Goal: Task Accomplishment & Management: Use online tool/utility

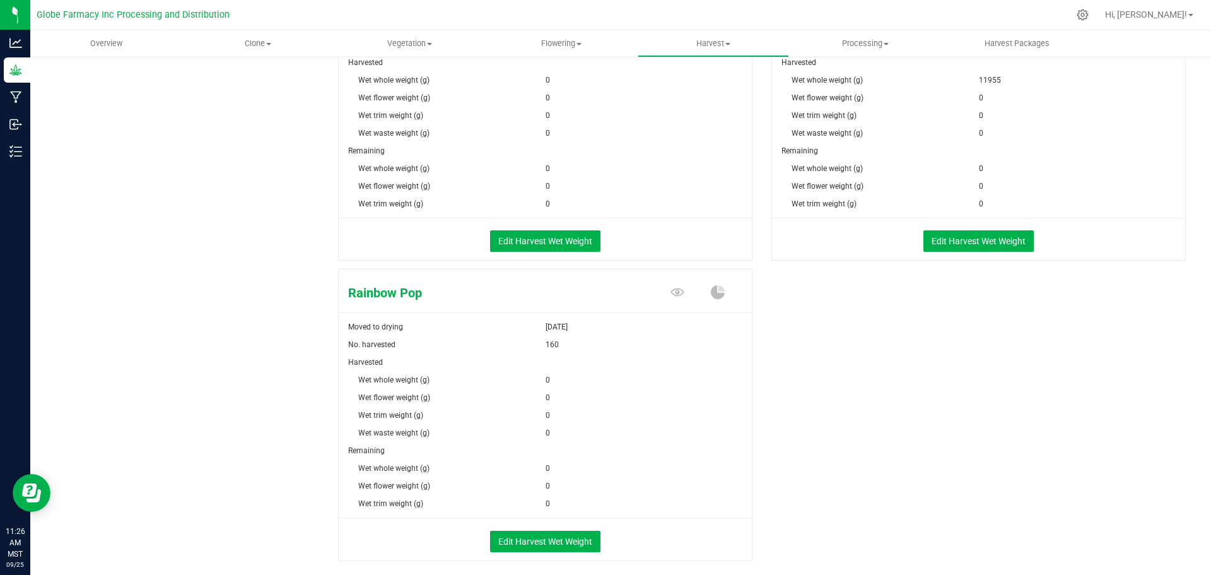
scroll to position [1444, 0]
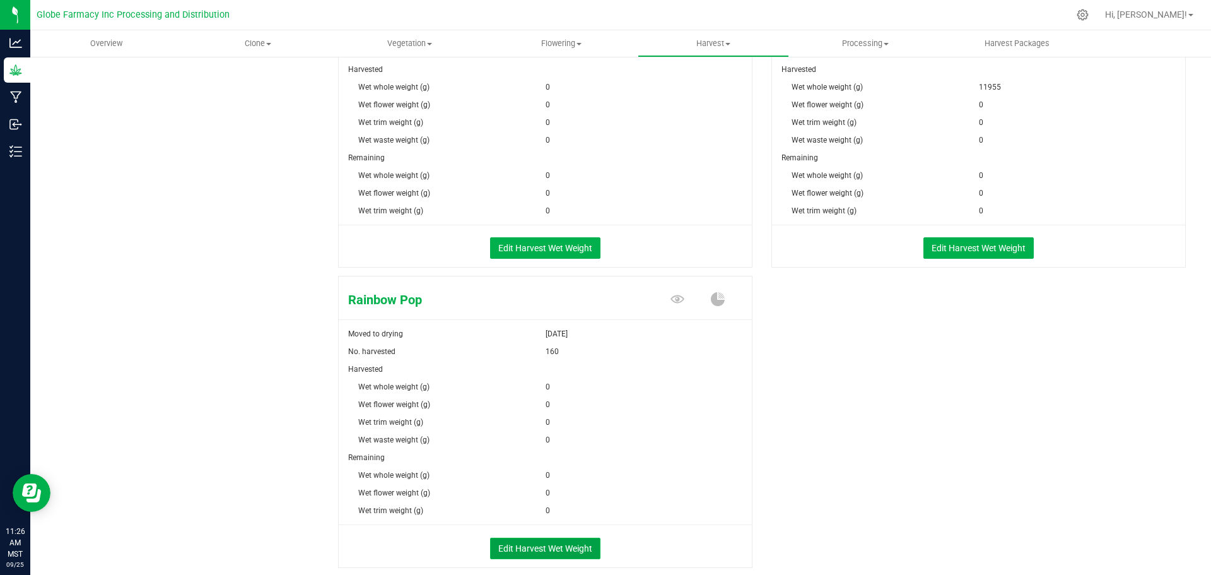
click at [505, 539] on button "Edit Harvest Wet Weight" at bounding box center [545, 547] width 110 height 21
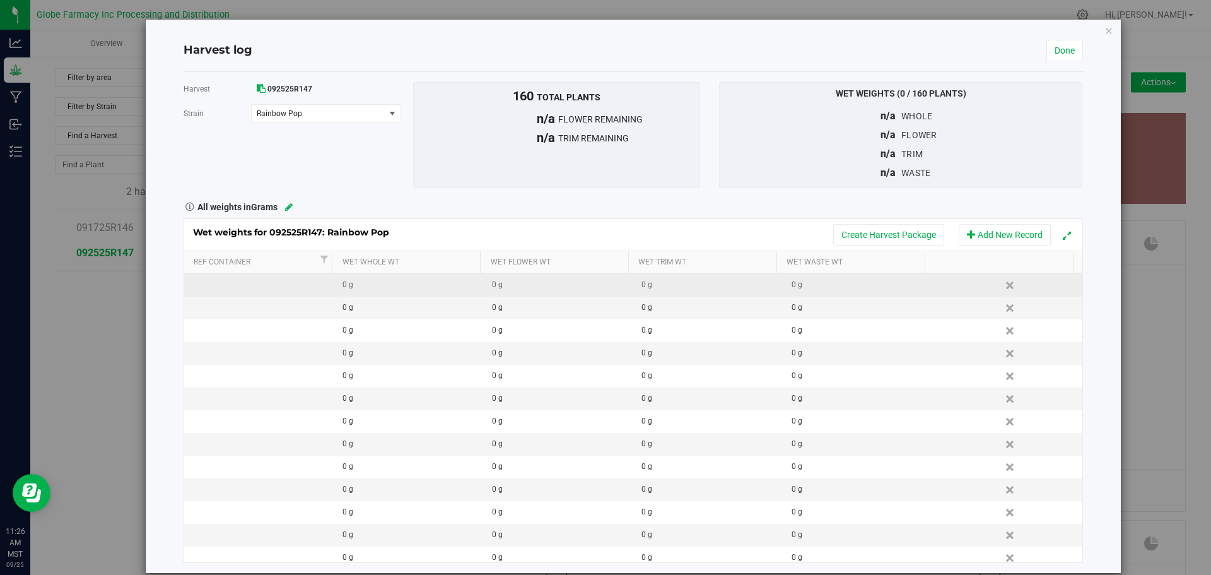
click at [373, 294] on td "0 g" at bounding box center [408, 285] width 149 height 23
type input "41100"
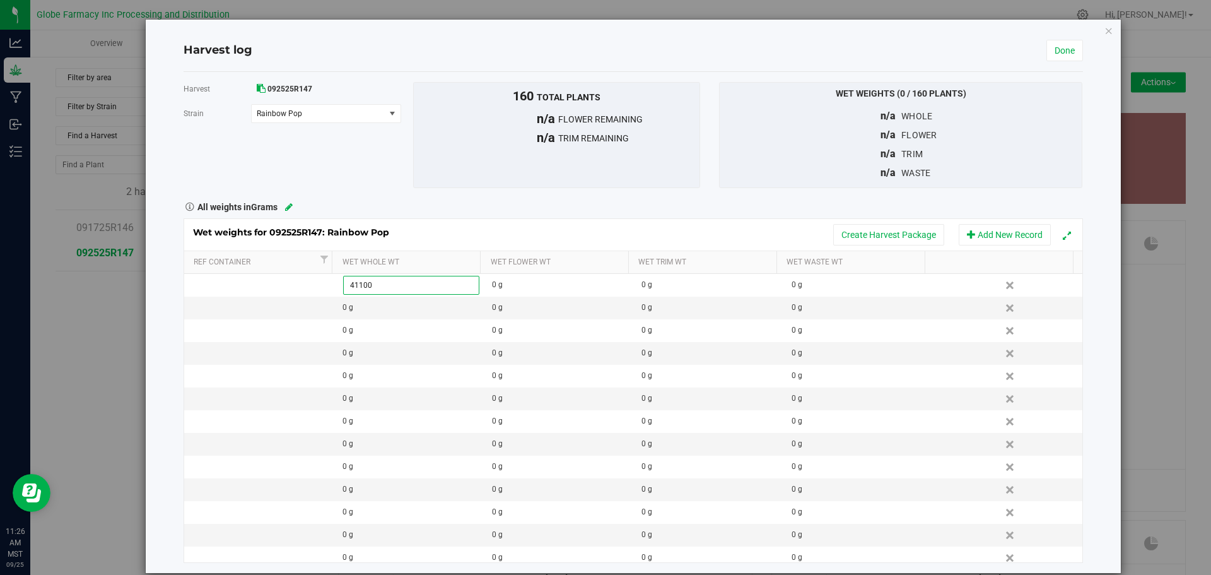
click at [439, 208] on div "All weights in Grams" at bounding box center [633, 205] width 918 height 16
click at [870, 236] on button "Create Harvest Package" at bounding box center [888, 234] width 111 height 21
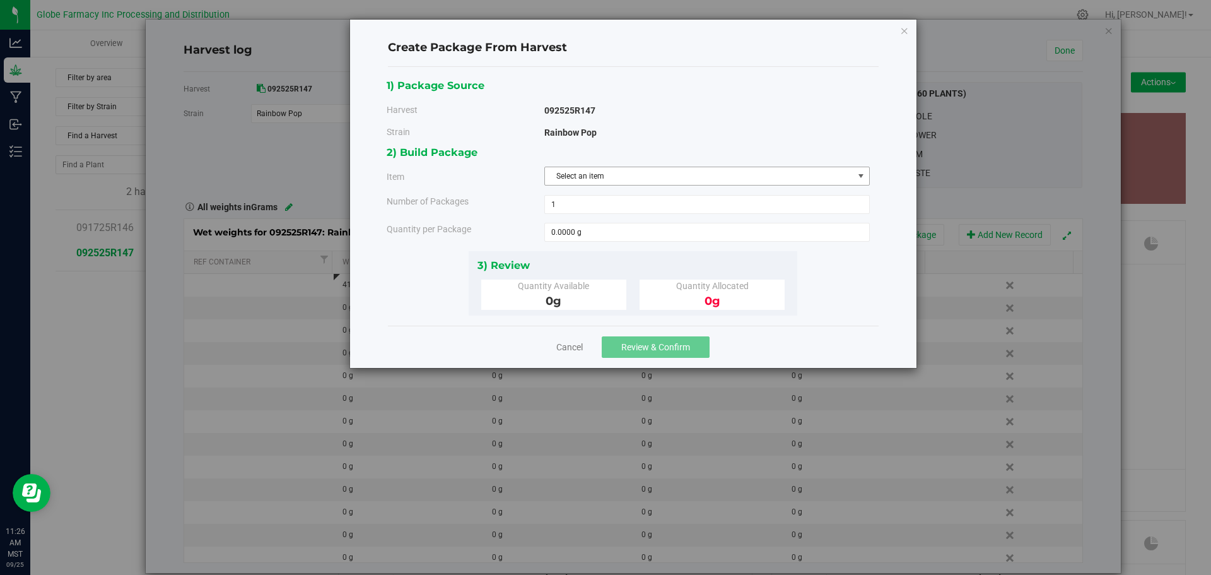
click at [723, 184] on span "Select an item" at bounding box center [699, 176] width 308 height 18
click at [677, 179] on span "Select an item" at bounding box center [699, 176] width 308 height 18
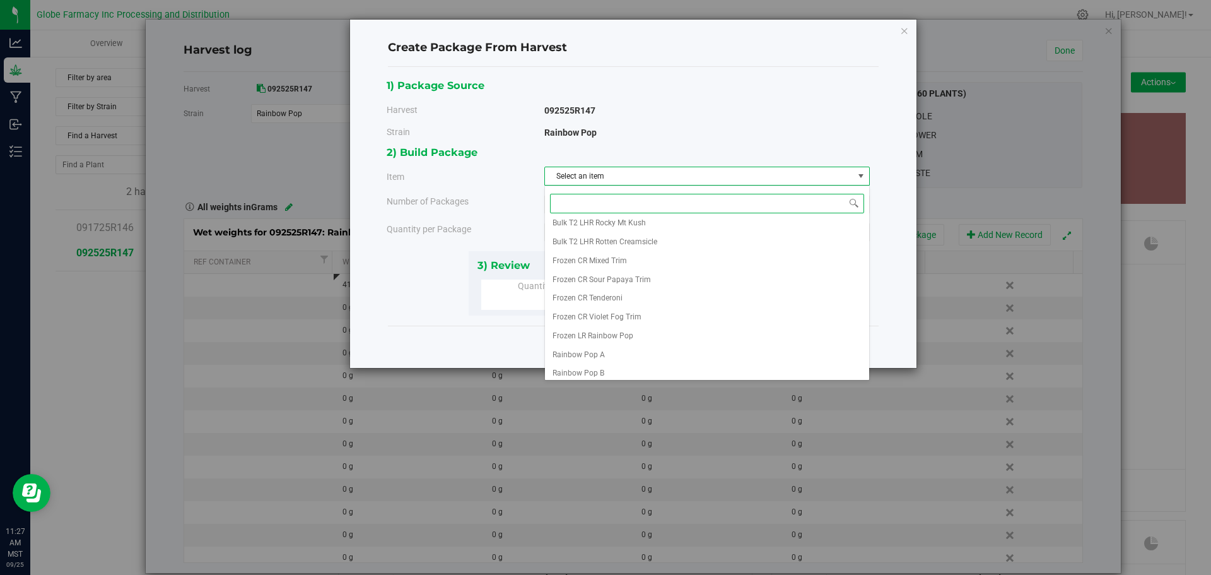
scroll to position [179, 0]
click at [659, 328] on li "Frozen LR Rainbow Pop" at bounding box center [707, 331] width 324 height 19
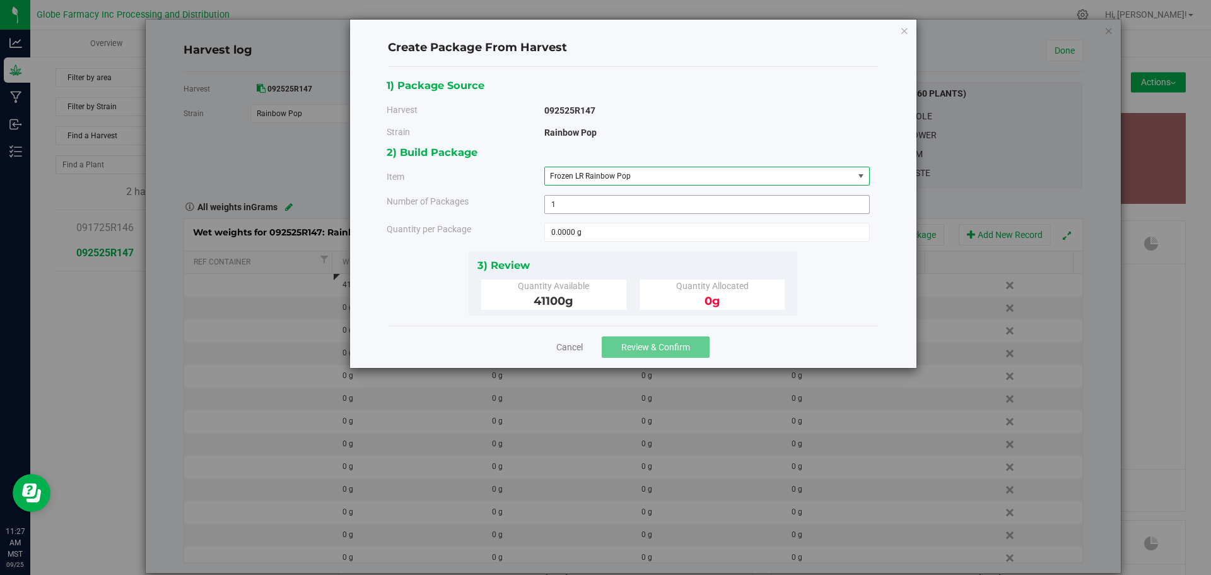
click at [623, 211] on span "1 1" at bounding box center [706, 204] width 325 height 19
type input "13"
click at [628, 243] on div "2) Build Package Item Frozen LR Rainbow Pop Big League Sherb x Triple Burger B …" at bounding box center [633, 197] width 493 height 107
click at [632, 237] on span at bounding box center [706, 232] width 325 height 19
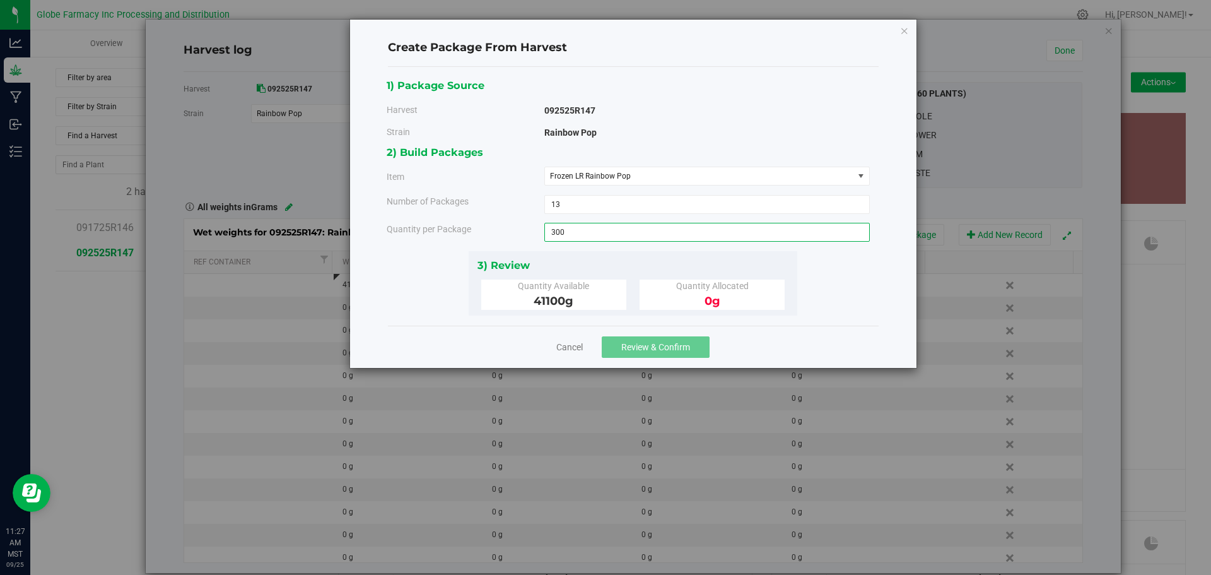
type input "3000"
type input "3000.0000 g"
click at [635, 257] on div "3) Review" at bounding box center [633, 265] width 312 height 17
click at [661, 346] on span "Review & Confirm" at bounding box center [655, 347] width 69 height 10
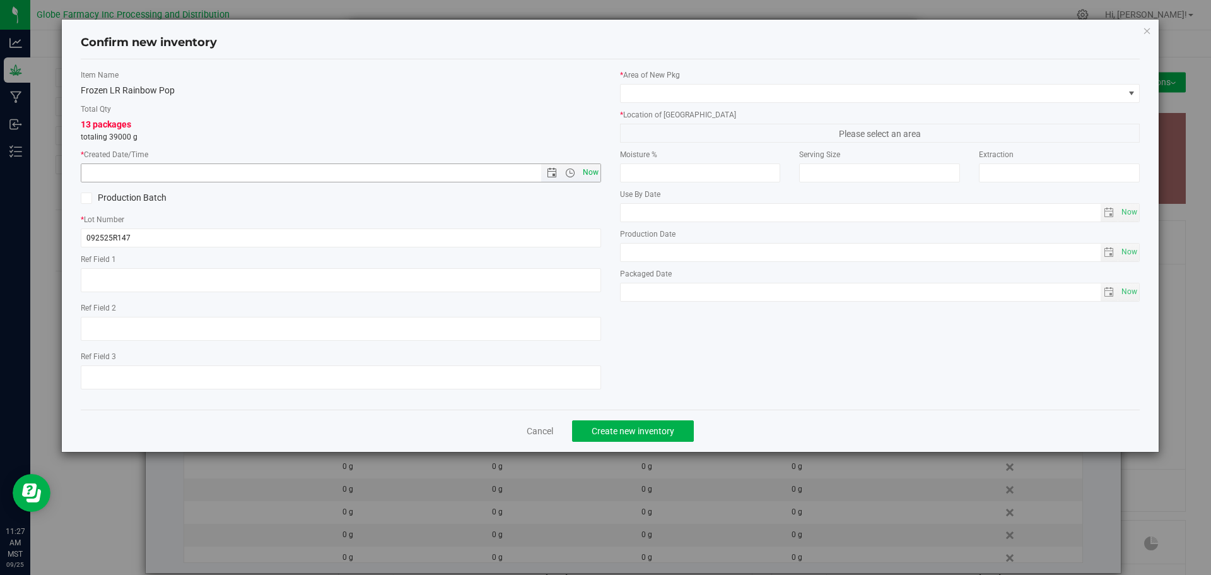
click at [598, 173] on span "Now" at bounding box center [590, 172] width 21 height 18
type input "[DATE] 11:27 AM"
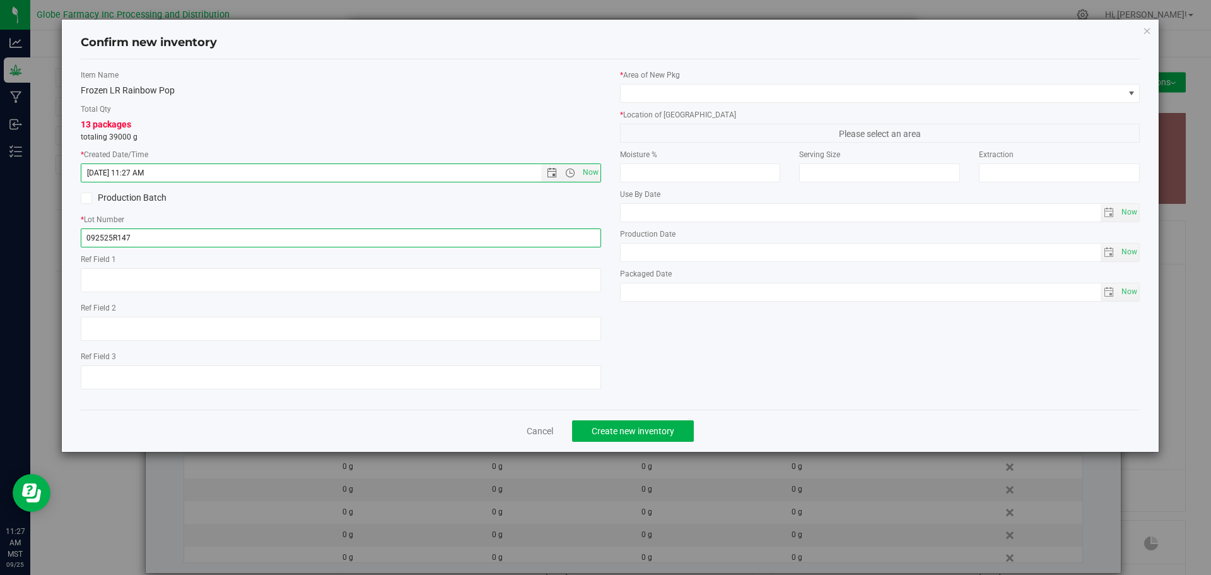
click at [581, 240] on input "092525R147" at bounding box center [341, 237] width 520 height 19
type input "092525R147-RP"
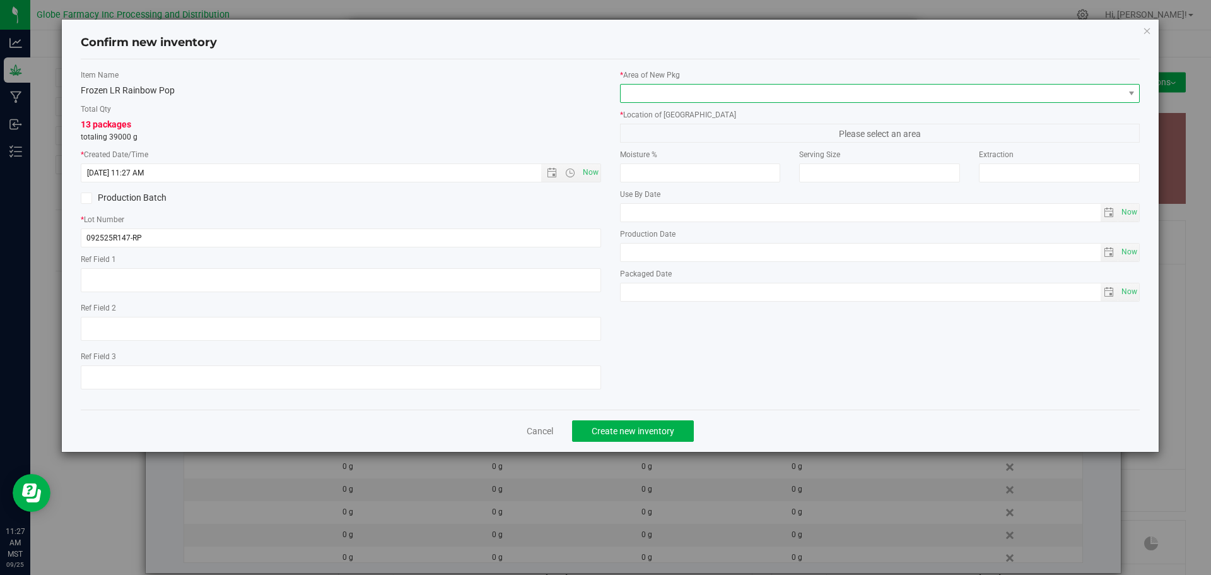
click at [778, 98] on span at bounding box center [872, 94] width 503 height 18
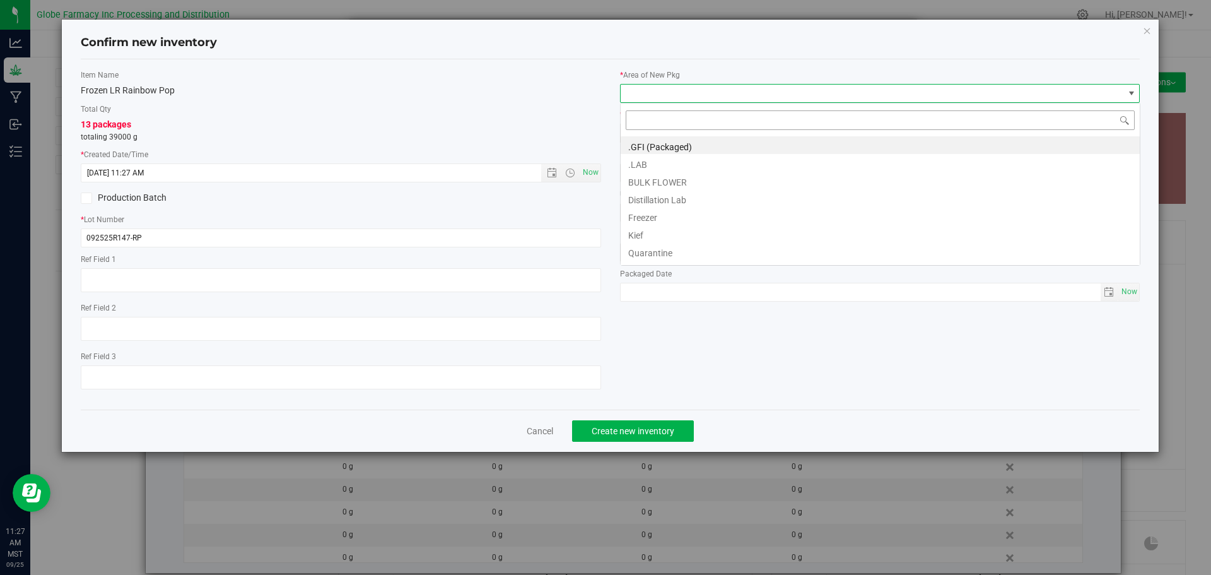
scroll to position [19, 520]
click at [734, 175] on li "BULK FLOWER" at bounding box center [880, 181] width 519 height 18
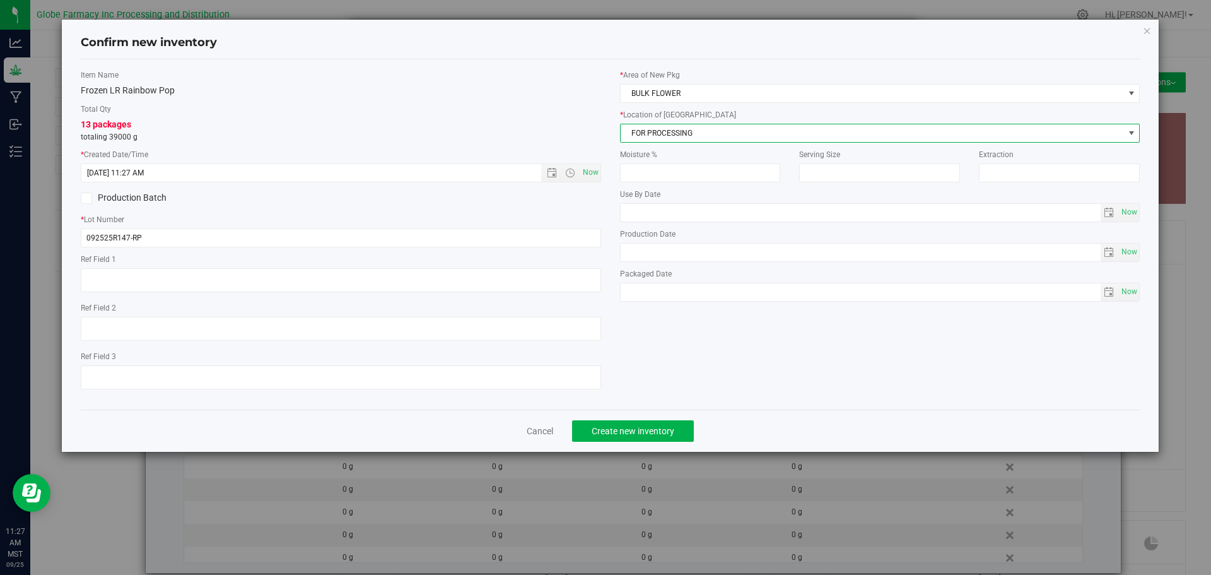
click at [737, 141] on span "FOR PROCESSING" at bounding box center [872, 133] width 503 height 18
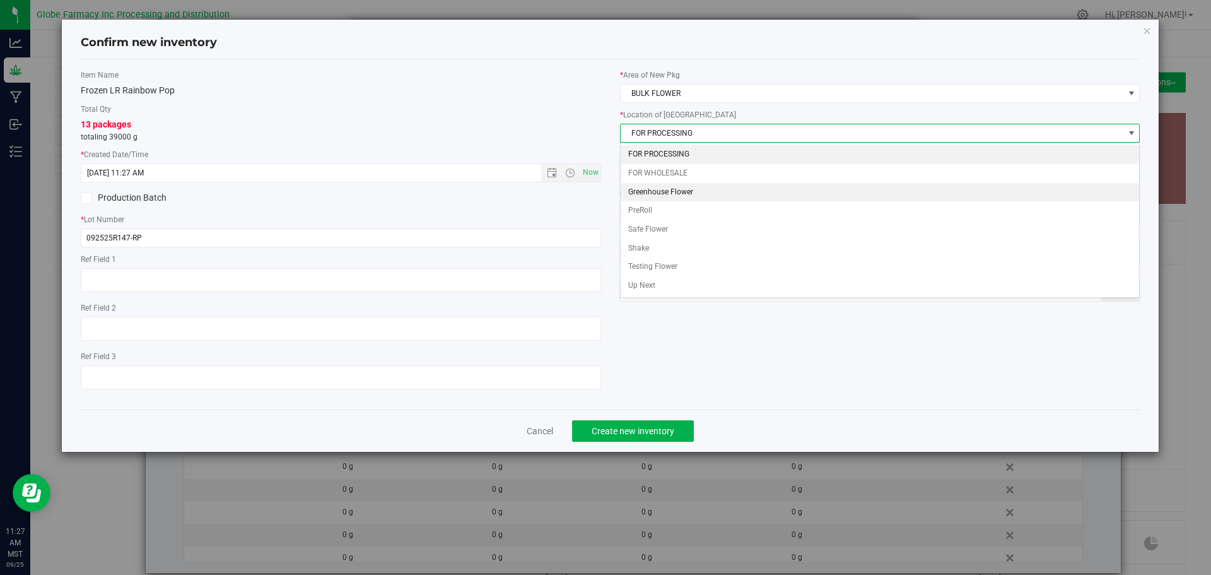
click at [727, 188] on li "Greenhouse Flower" at bounding box center [880, 192] width 519 height 19
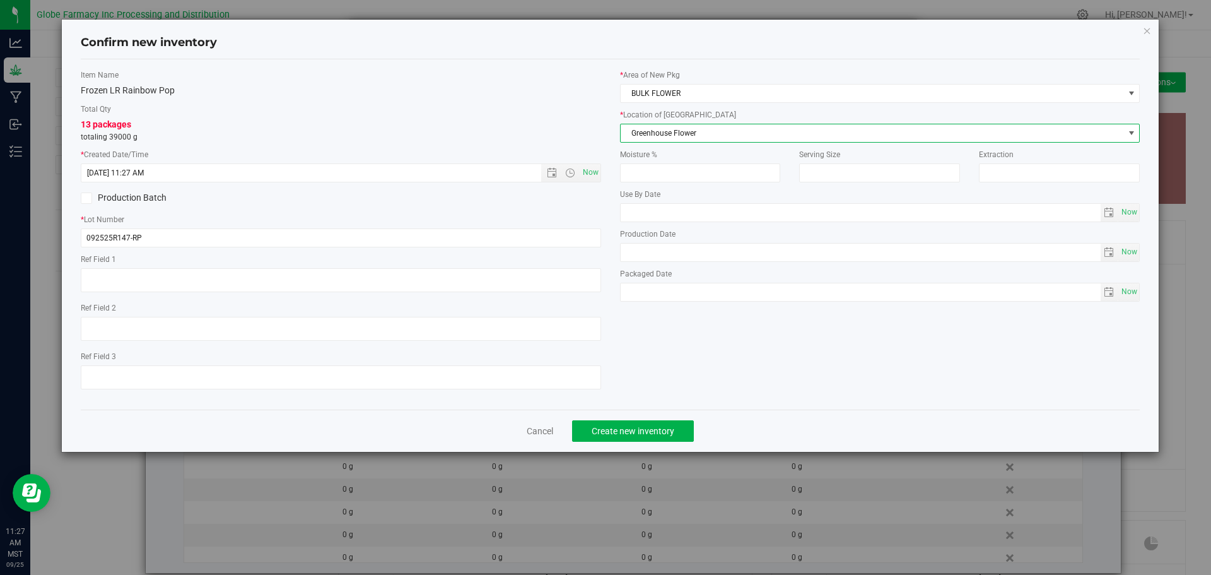
click at [706, 358] on div "Item Name Frozen LR Rainbow Pop Total Qty 13 packages totaling 39000 g * Create…" at bounding box center [610, 234] width 1079 height 330
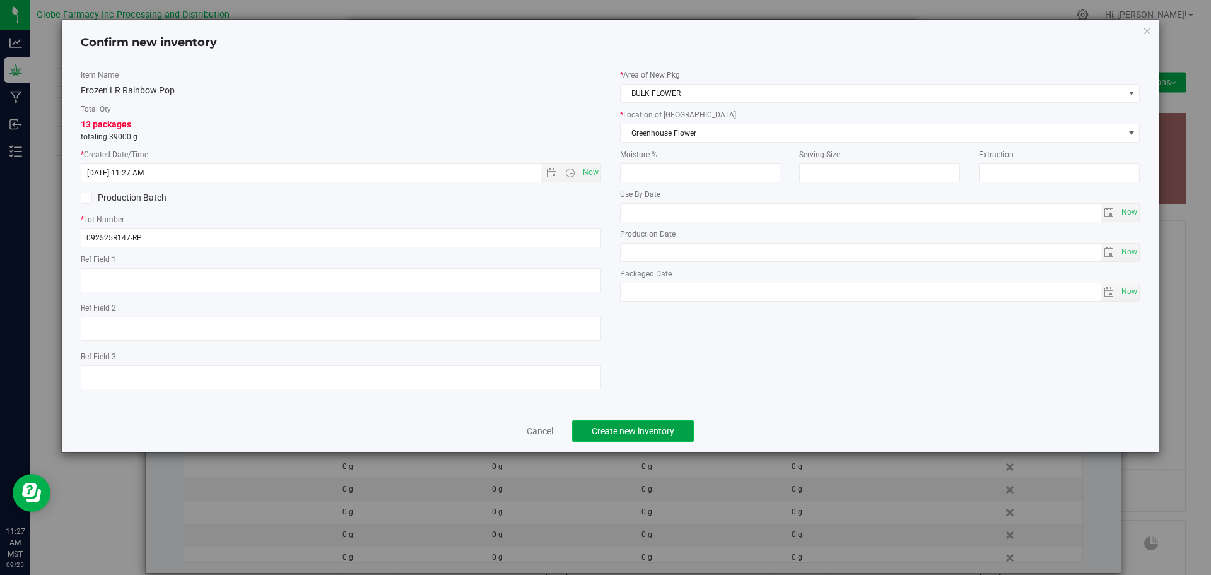
click at [669, 436] on button "Create new inventory" at bounding box center [633, 430] width 122 height 21
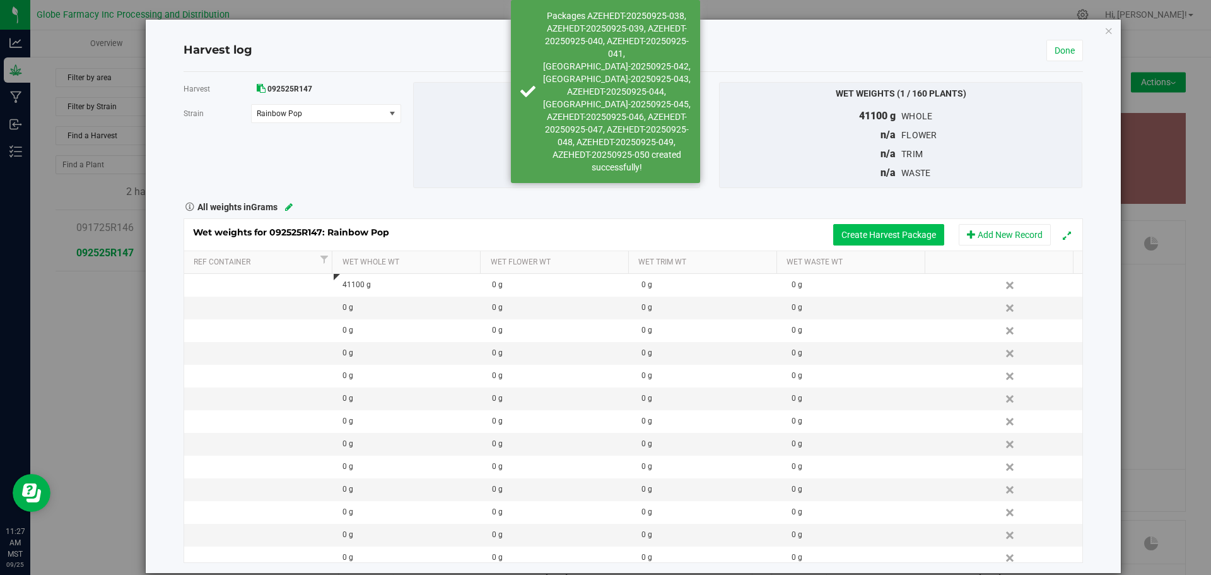
click at [895, 237] on button "Create Harvest Package" at bounding box center [888, 234] width 111 height 21
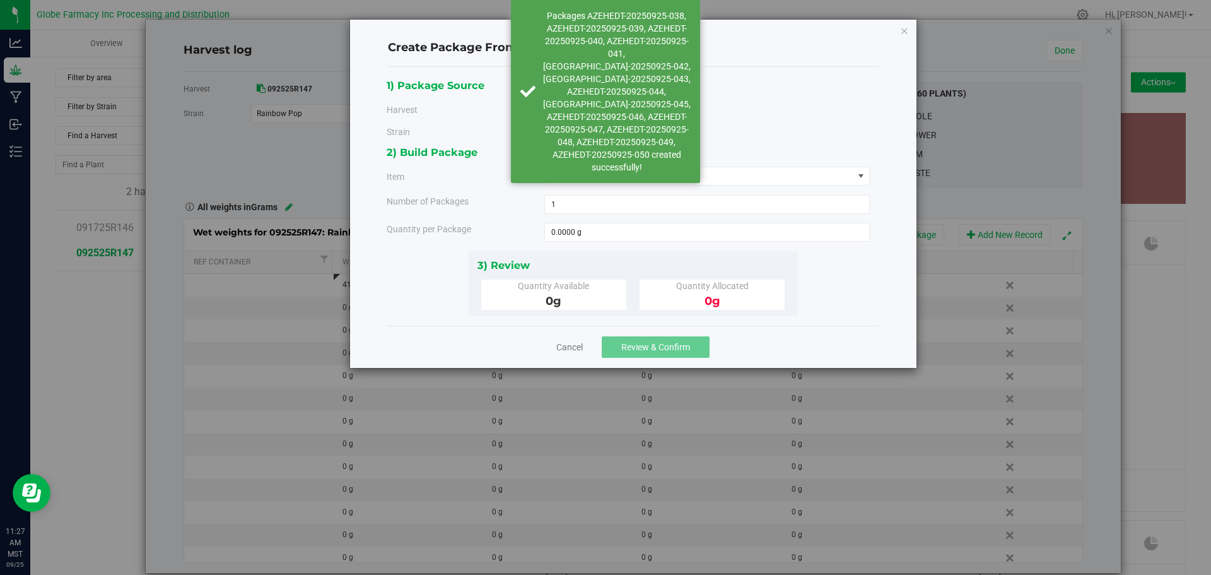
click at [775, 163] on div "2) Build Package Item Select an item Big League Sherb x Triple Burger B Bulk In…" at bounding box center [633, 197] width 493 height 107
click at [775, 165] on div "2) Build Package Item Select an item Big League Sherb x Triple Burger B Bulk In…" at bounding box center [633, 197] width 493 height 107
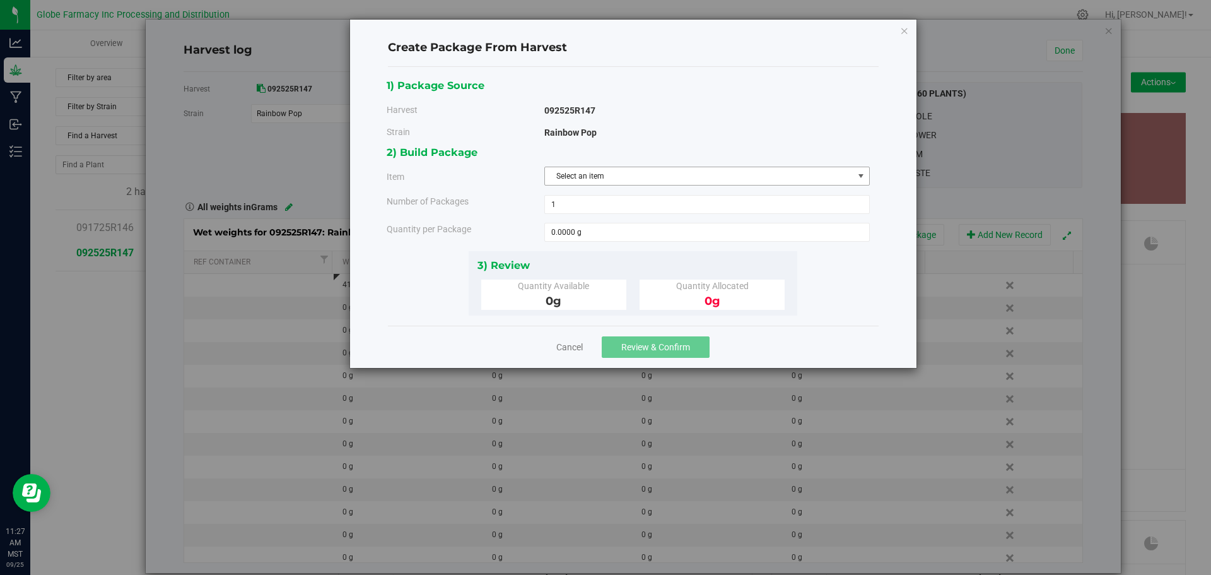
click at [775, 175] on span "Select an item" at bounding box center [699, 176] width 308 height 18
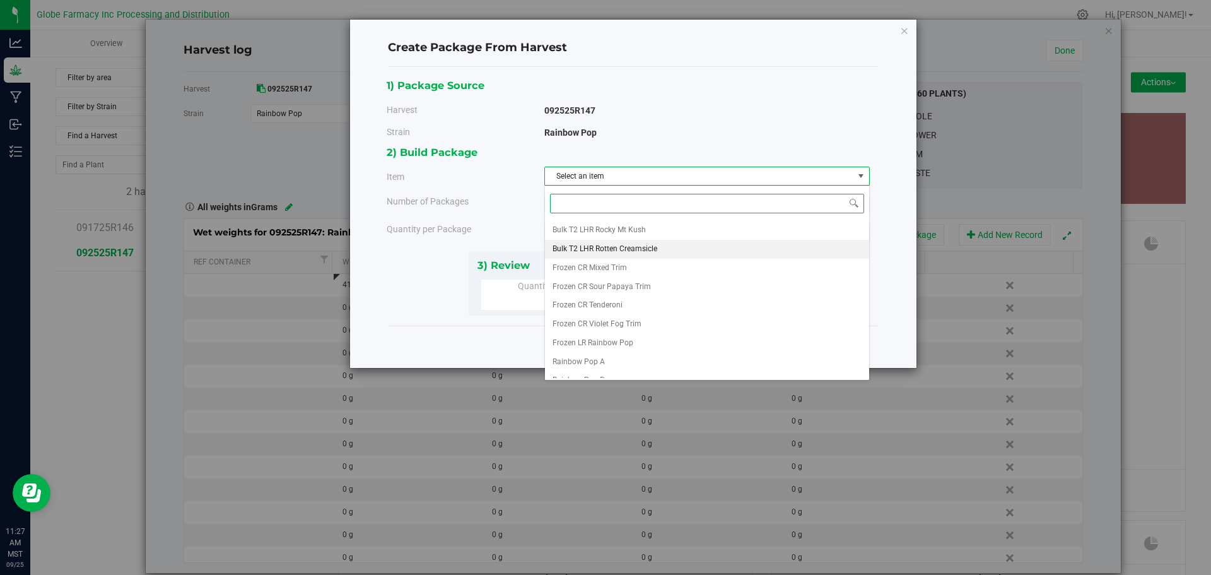
scroll to position [179, 0]
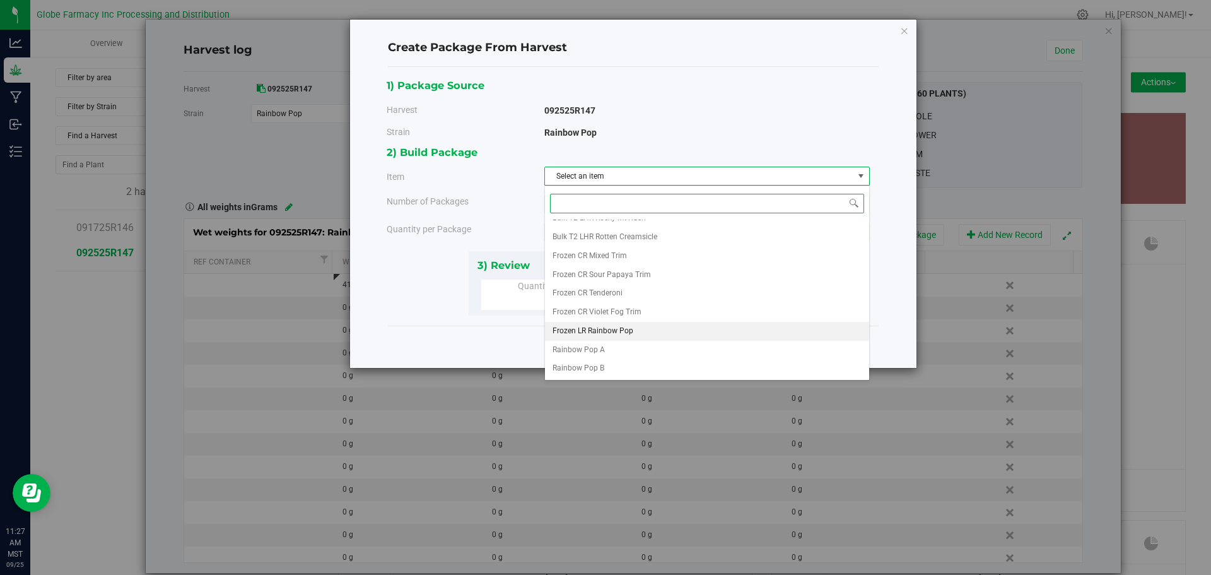
click at [582, 334] on span "Frozen LR Rainbow Pop" at bounding box center [593, 331] width 81 height 16
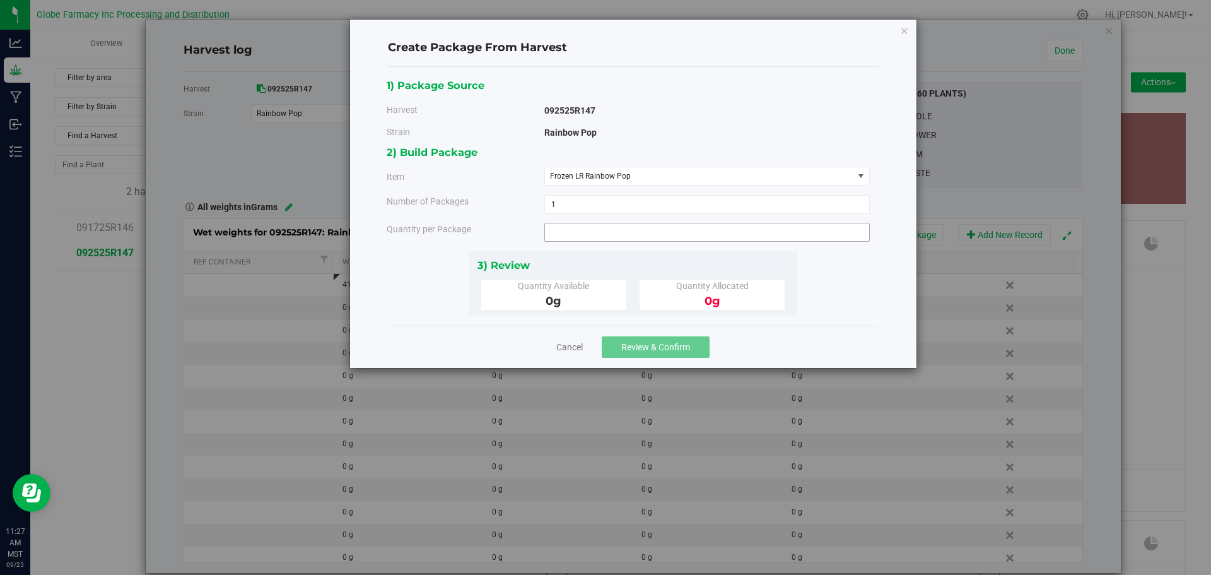
click at [610, 238] on span at bounding box center [706, 232] width 325 height 19
type input "2100"
type input "2100.0000 g"
click at [814, 295] on div "1) Package Source Harvest 092525R147 [GEOGRAPHIC_DATA] Rainbow Pop Bulk Kief" at bounding box center [633, 196] width 493 height 238
click at [692, 339] on button "Review & Confirm" at bounding box center [656, 346] width 108 height 21
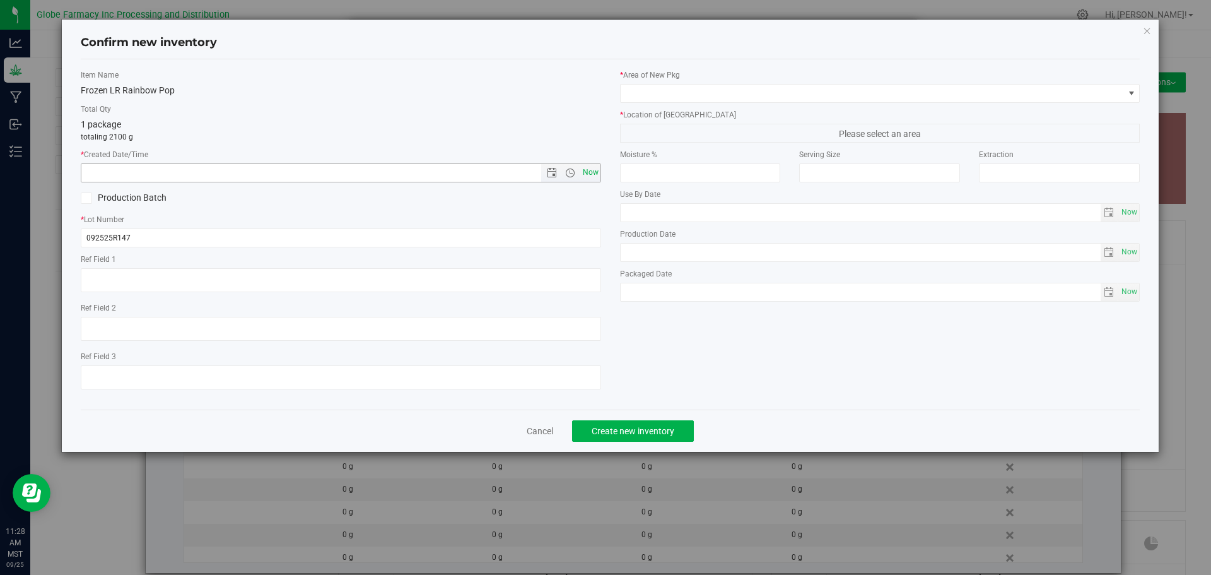
click at [587, 180] on span "Now" at bounding box center [590, 172] width 21 height 18
type input "[DATE] 11:28 AM"
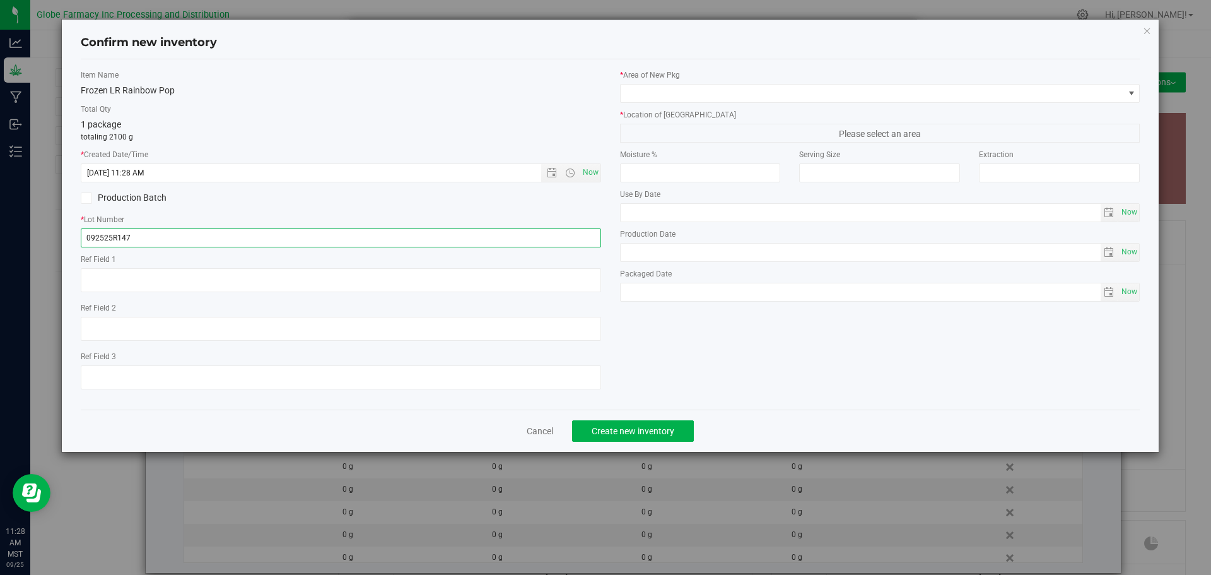
click at [566, 236] on input "092525R147" at bounding box center [341, 237] width 520 height 19
type input "092525R147-RP"
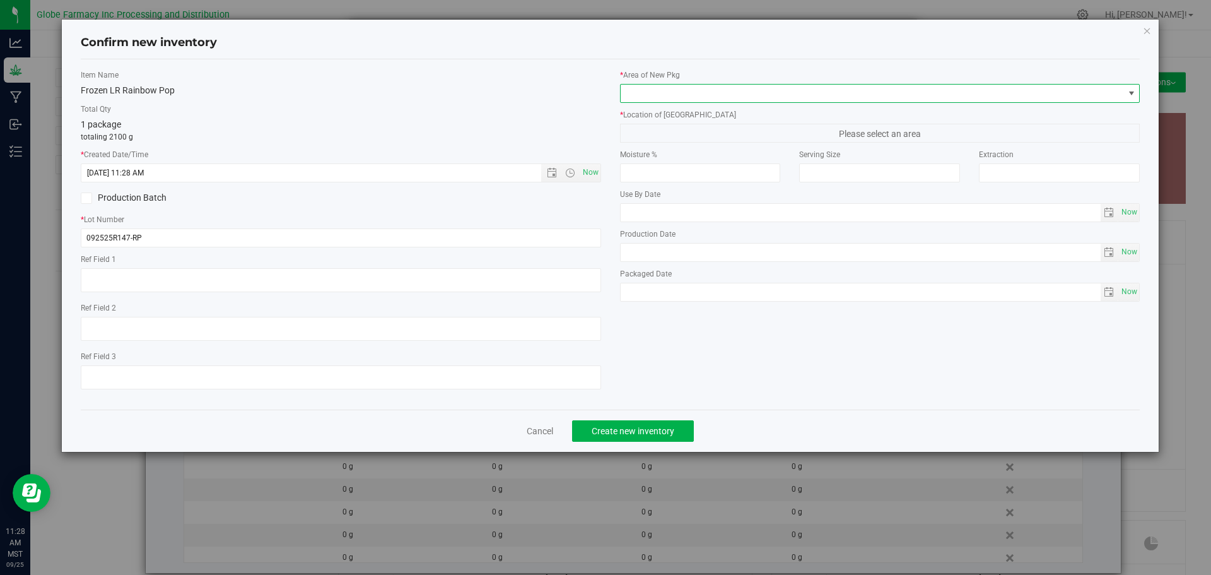
click at [692, 100] on span at bounding box center [872, 94] width 503 height 18
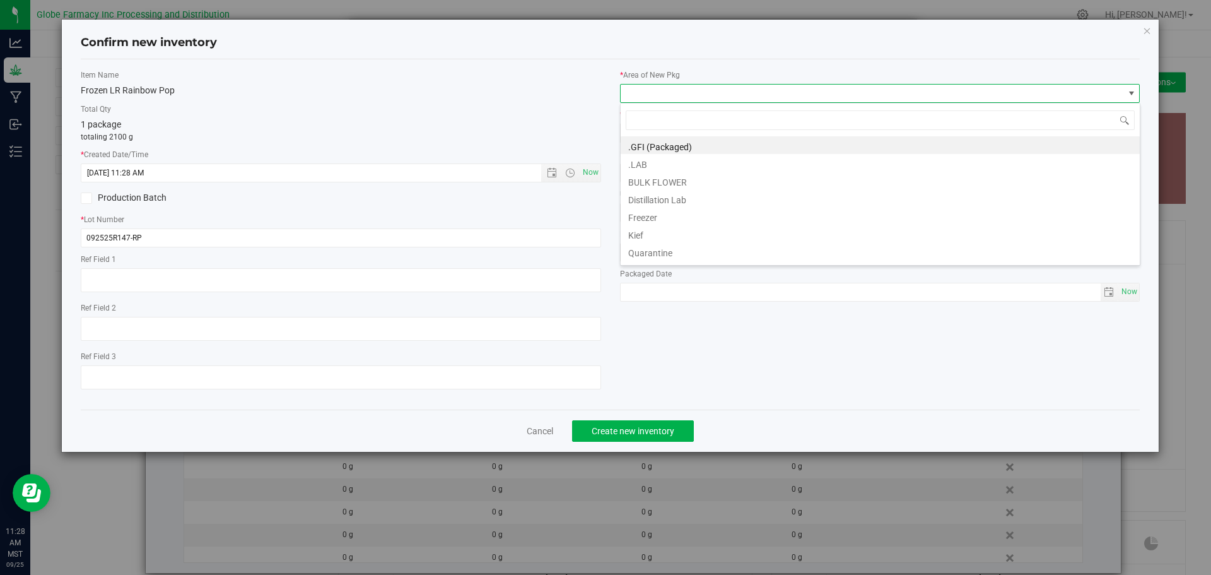
scroll to position [19, 520]
click at [687, 176] on li "BULK FLOWER" at bounding box center [880, 181] width 519 height 18
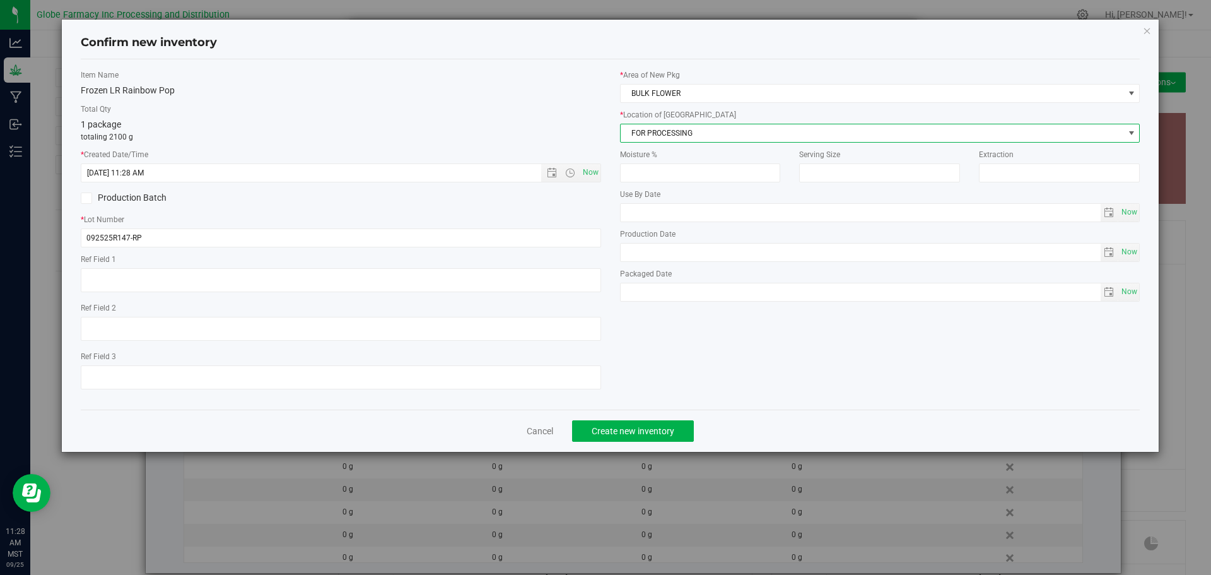
click at [687, 136] on span "FOR PROCESSING" at bounding box center [872, 133] width 503 height 18
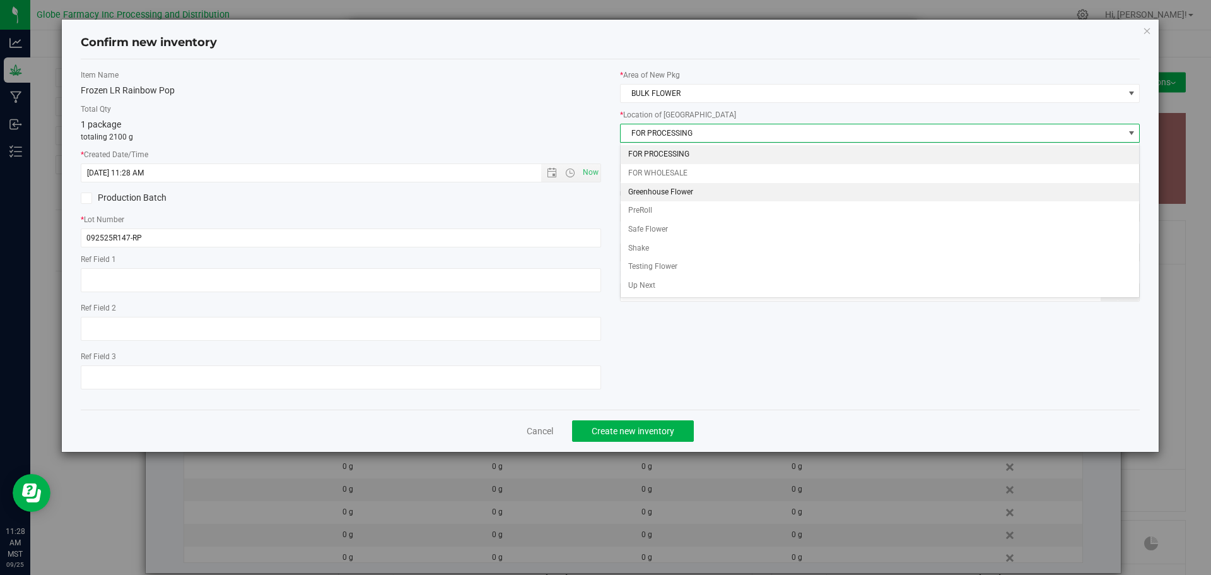
click at [678, 190] on li "Greenhouse Flower" at bounding box center [880, 192] width 519 height 19
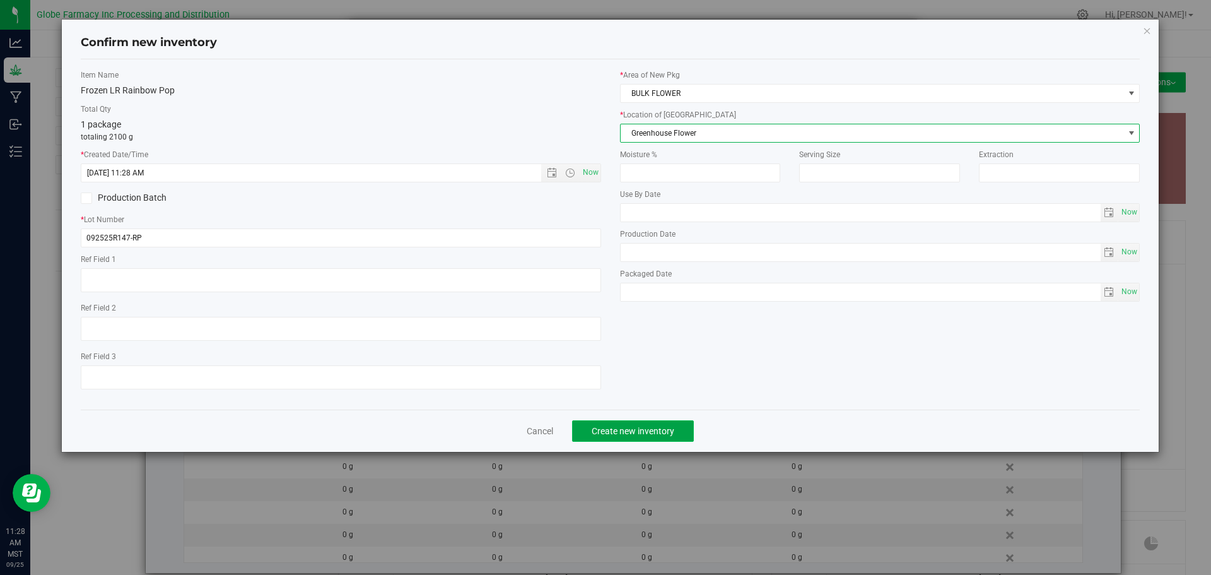
click at [659, 426] on span "Create new inventory" at bounding box center [633, 431] width 83 height 10
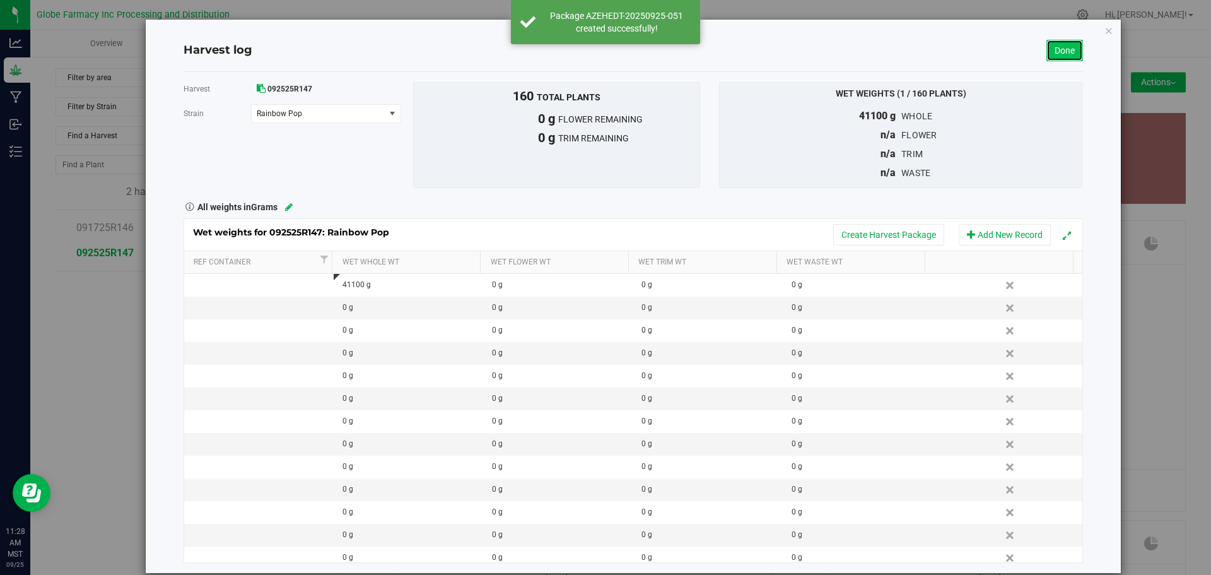
click at [1067, 50] on link "Done" at bounding box center [1064, 50] width 37 height 21
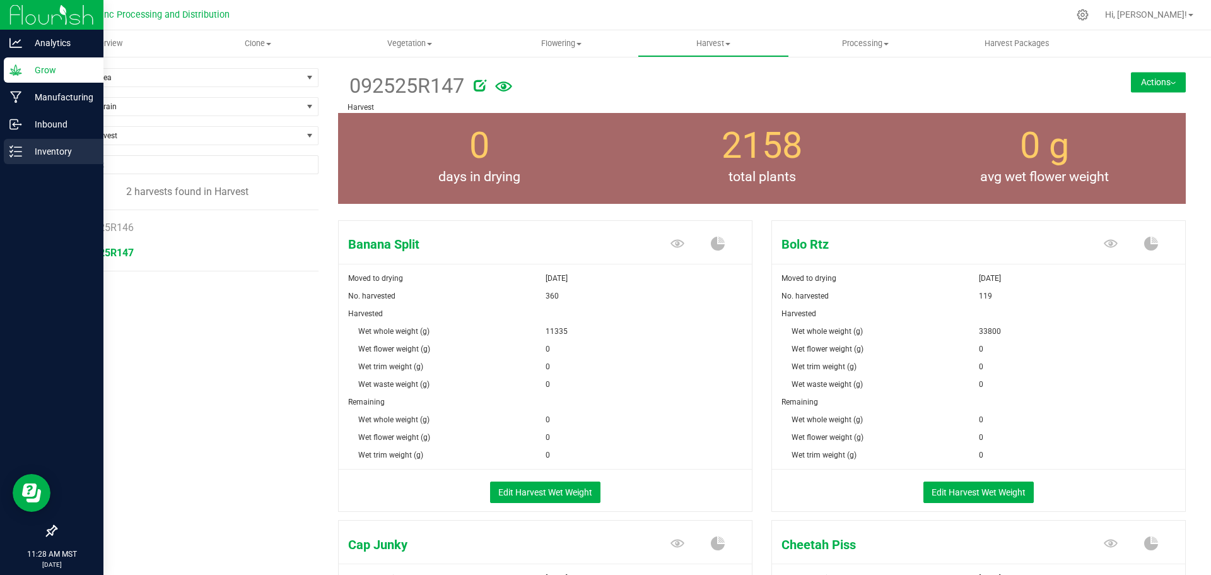
click at [25, 158] on p "Inventory" at bounding box center [60, 151] width 76 height 15
